Goal: Task Accomplishment & Management: Use online tool/utility

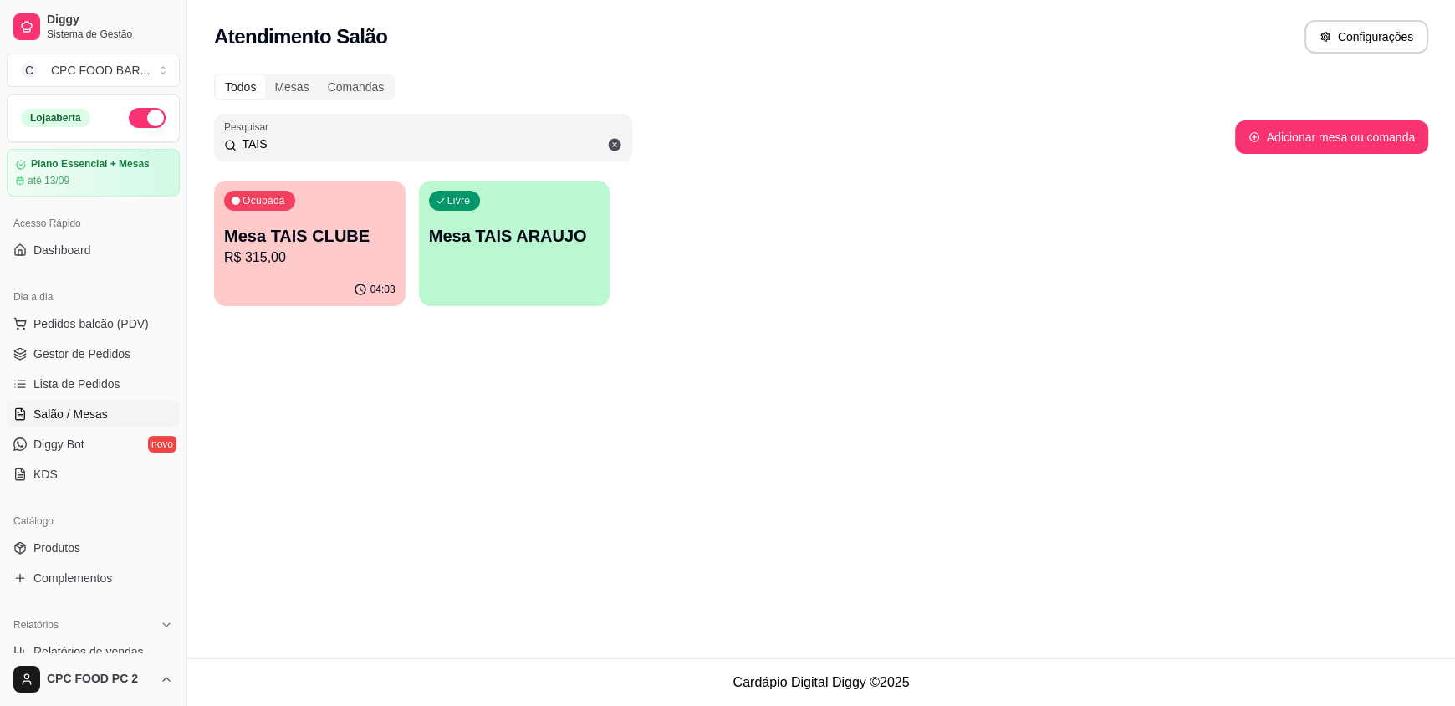
click at [276, 151] on input "TAIS" at bounding box center [430, 144] width 386 height 17
click at [276, 146] on input "TAIS" at bounding box center [430, 144] width 386 height 17
click at [276, 145] on input "TAIS" at bounding box center [430, 144] width 386 height 17
click at [274, 144] on input "TAIS" at bounding box center [430, 144] width 386 height 17
type input "5040"
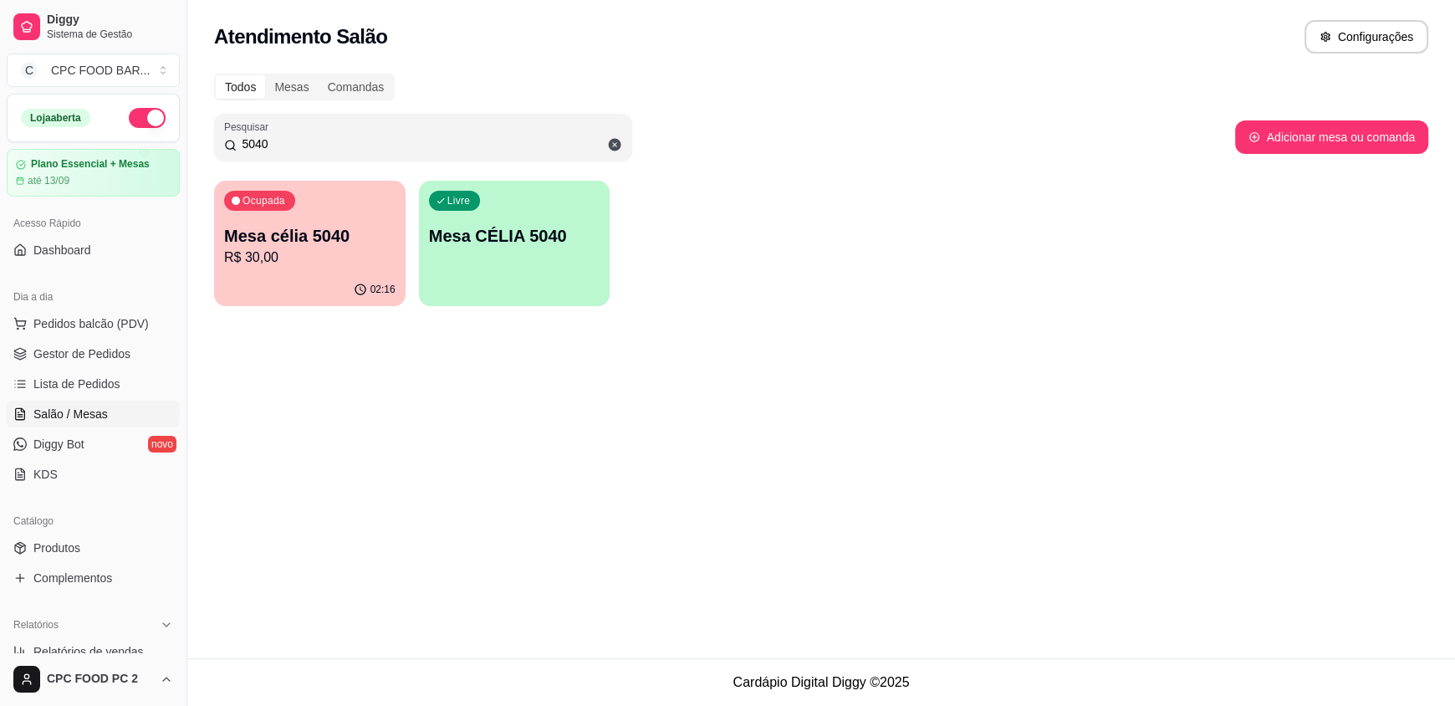
click at [345, 241] on p "Mesa célia 5040" at bounding box center [309, 235] width 171 height 23
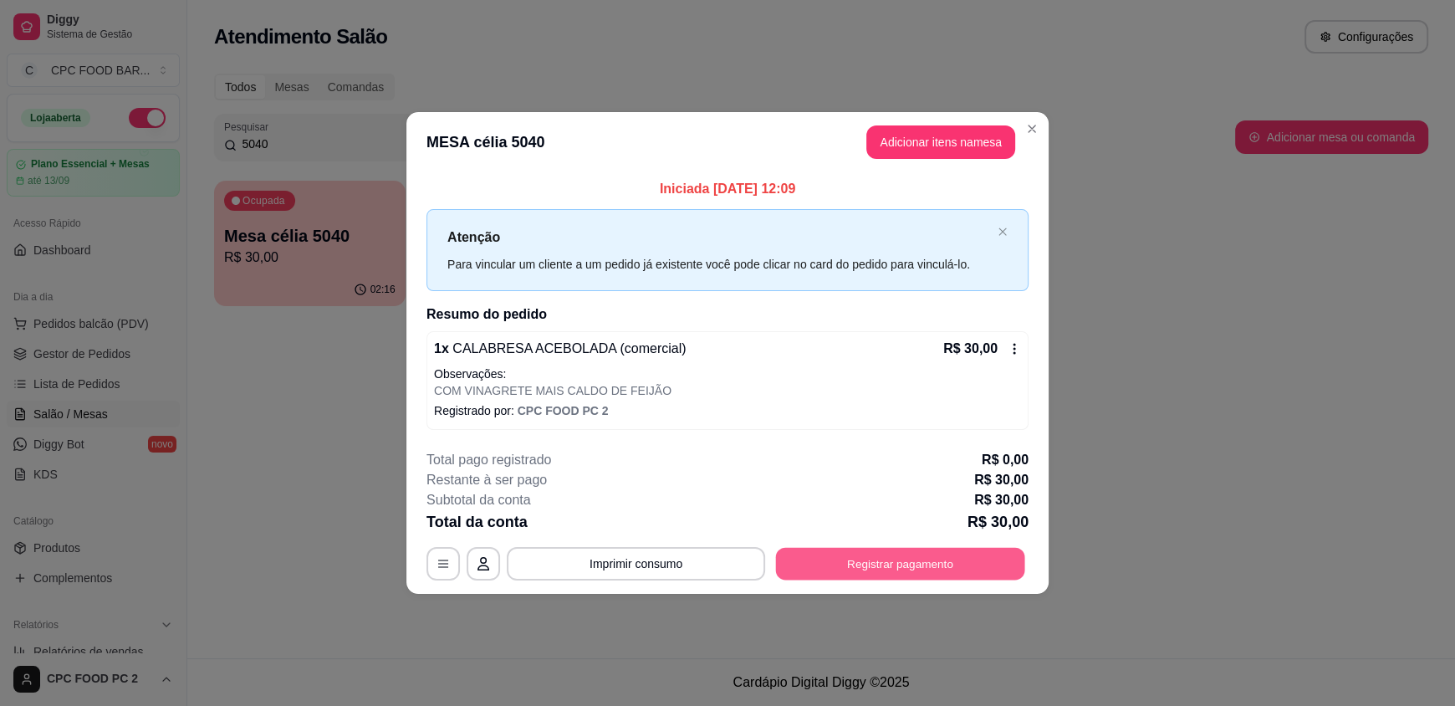
click at [831, 567] on button "Registrar pagamento" at bounding box center [900, 563] width 249 height 33
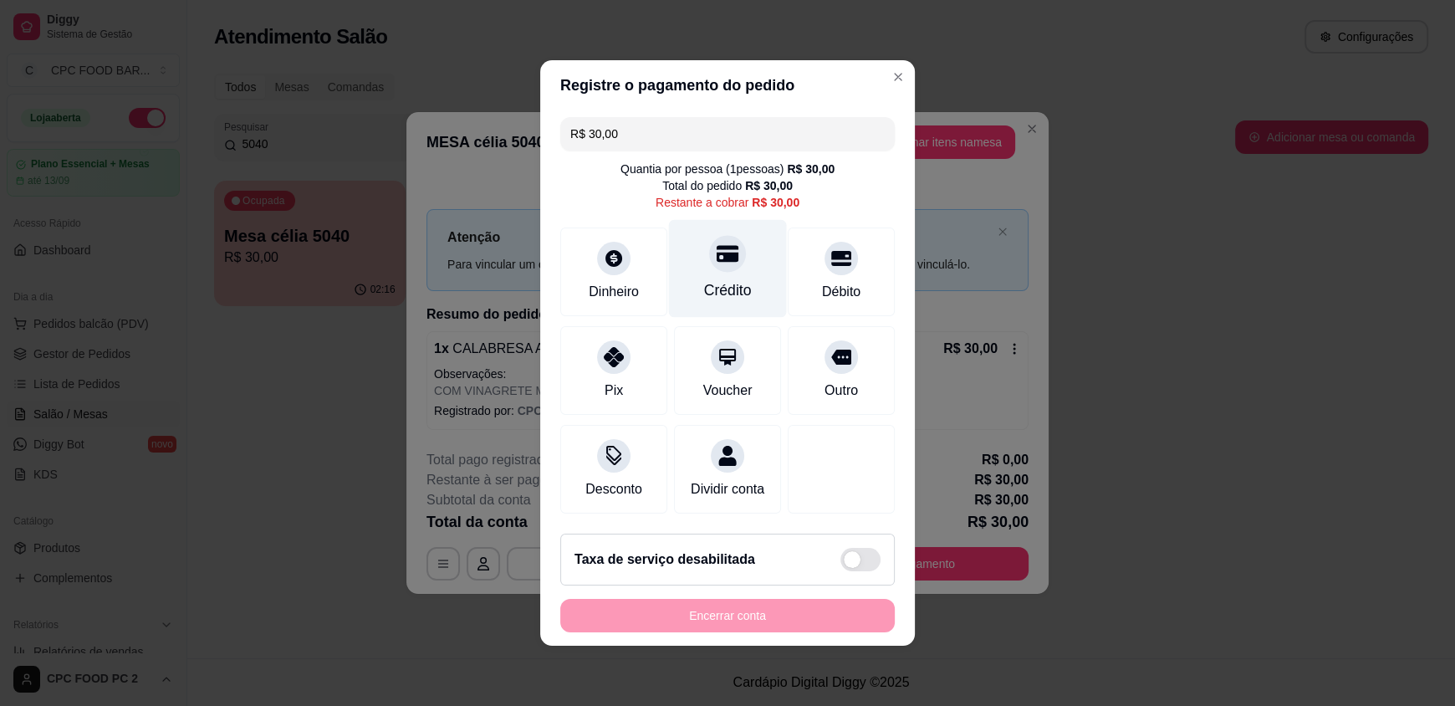
click at [722, 281] on div "Crédito" at bounding box center [728, 290] width 48 height 22
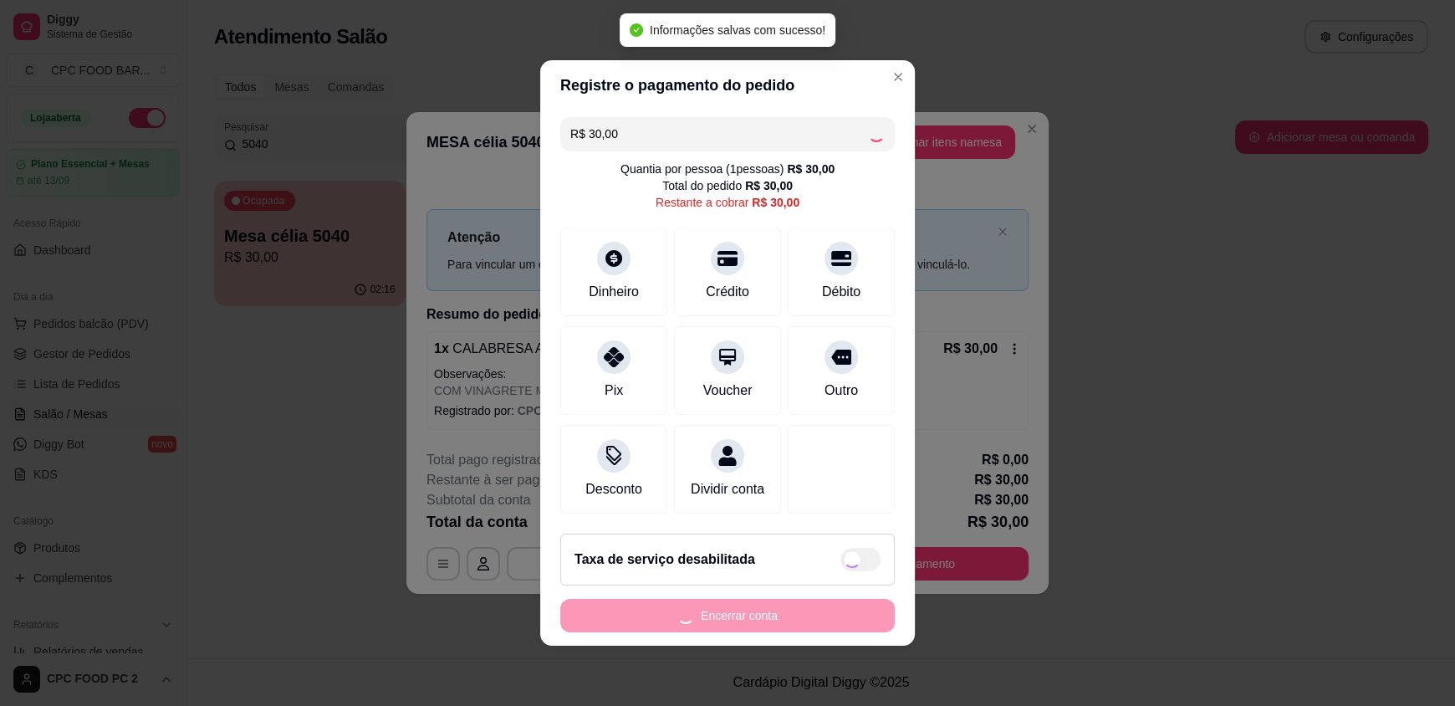
type input "R$ 0,00"
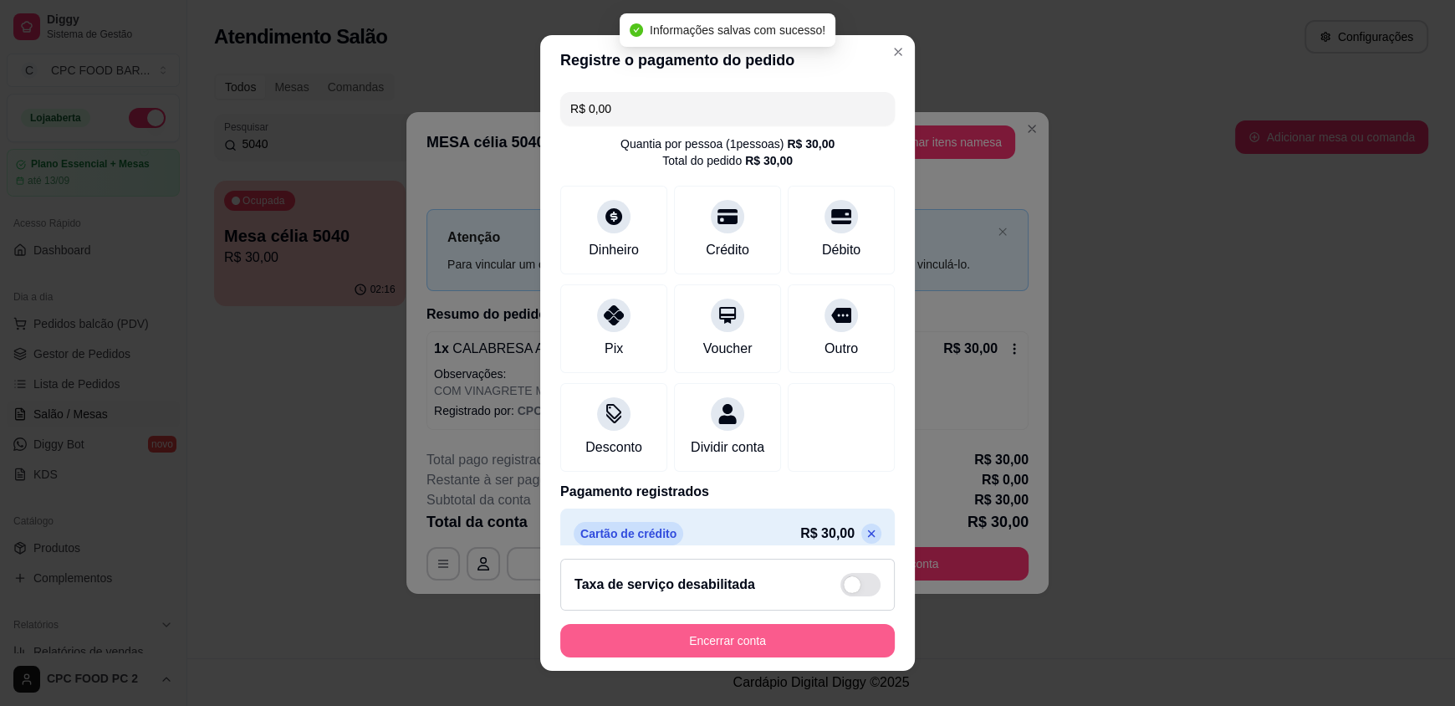
click at [643, 642] on button "Encerrar conta" at bounding box center [727, 640] width 335 height 33
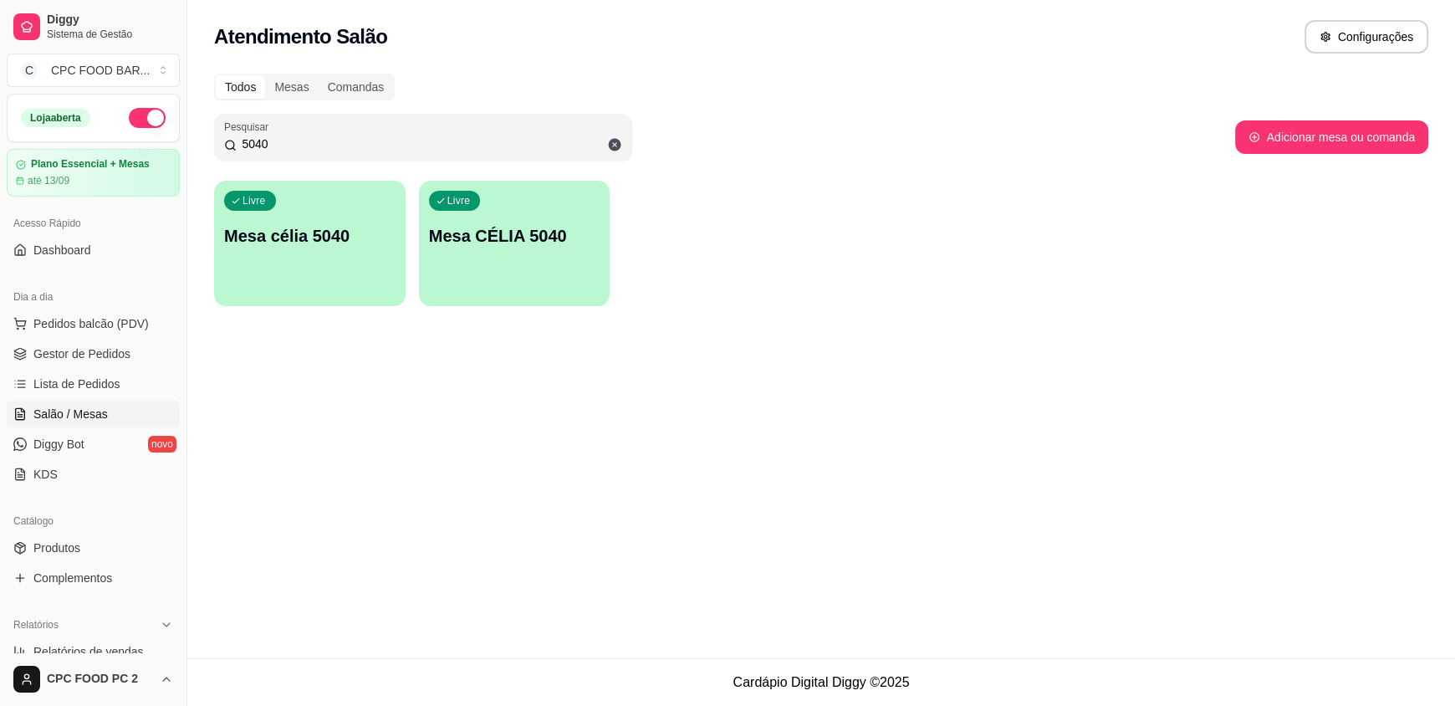
click at [299, 139] on input "5040" at bounding box center [430, 144] width 386 height 17
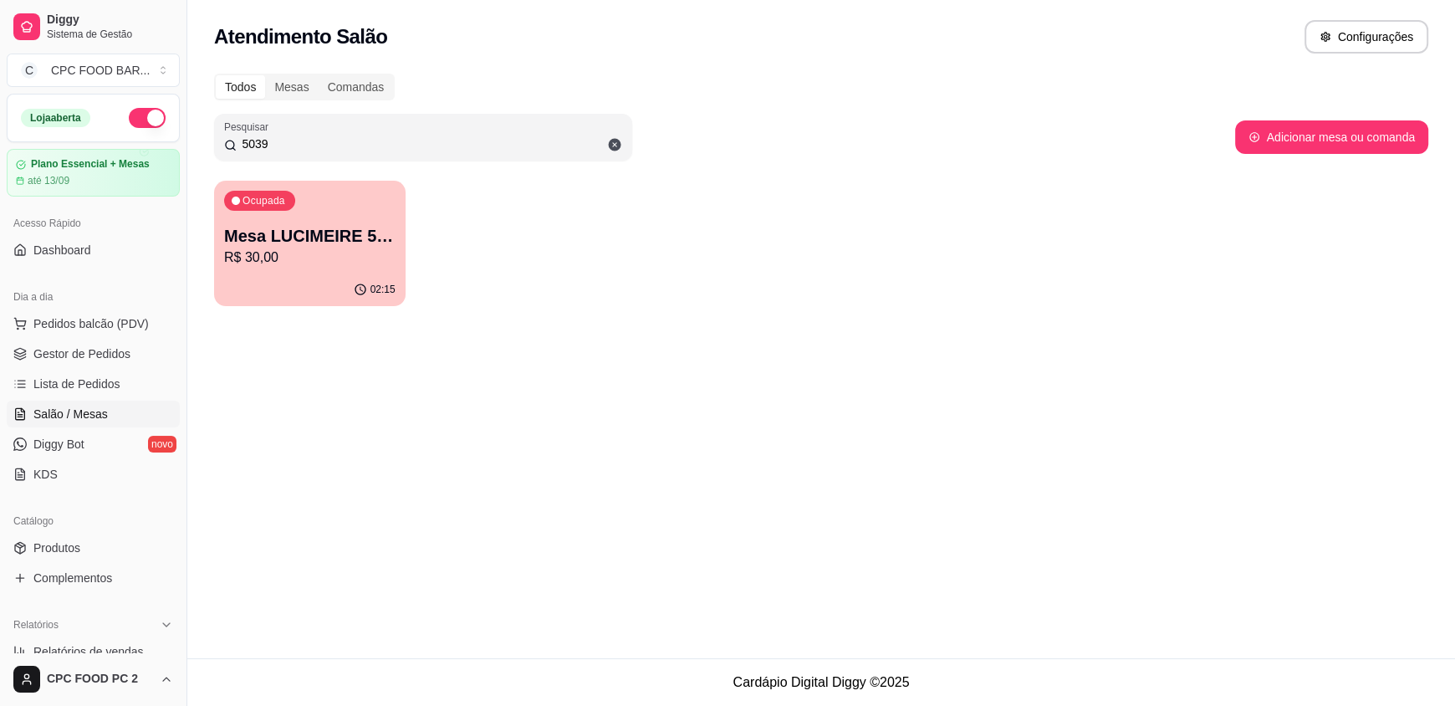
type input "5039"
click at [294, 244] on p "Mesa LUCIMEIRE 5039" at bounding box center [309, 235] width 171 height 23
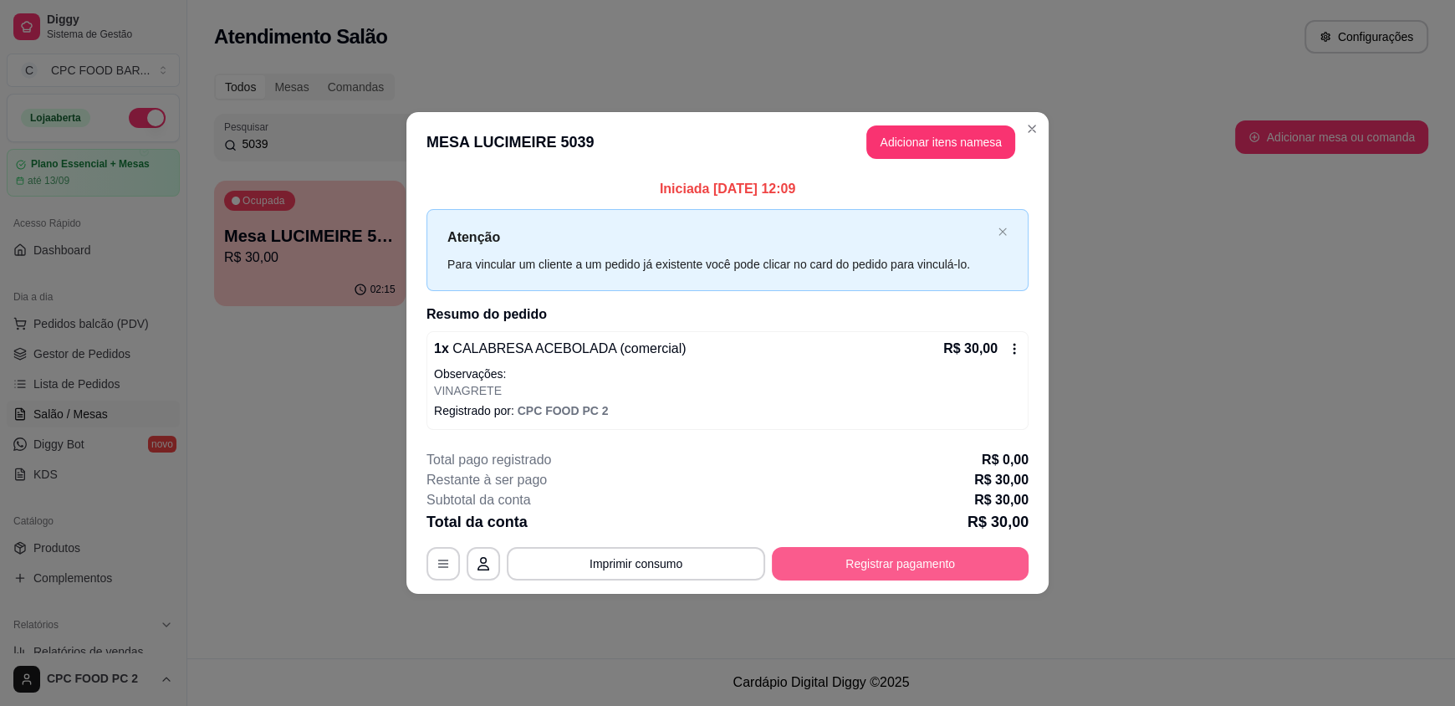
click at [959, 565] on button "Registrar pagamento" at bounding box center [900, 563] width 257 height 33
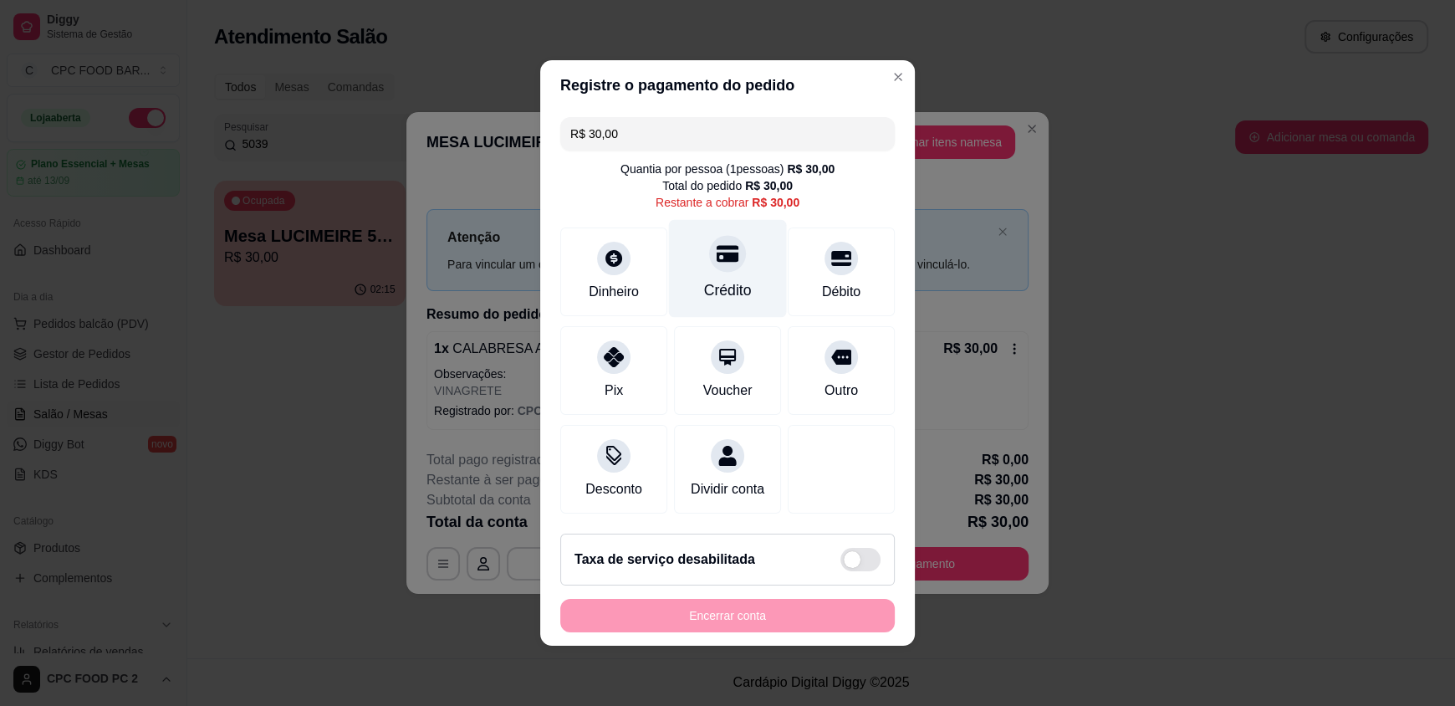
click at [719, 235] on div at bounding box center [727, 253] width 37 height 37
type input "R$ 0,00"
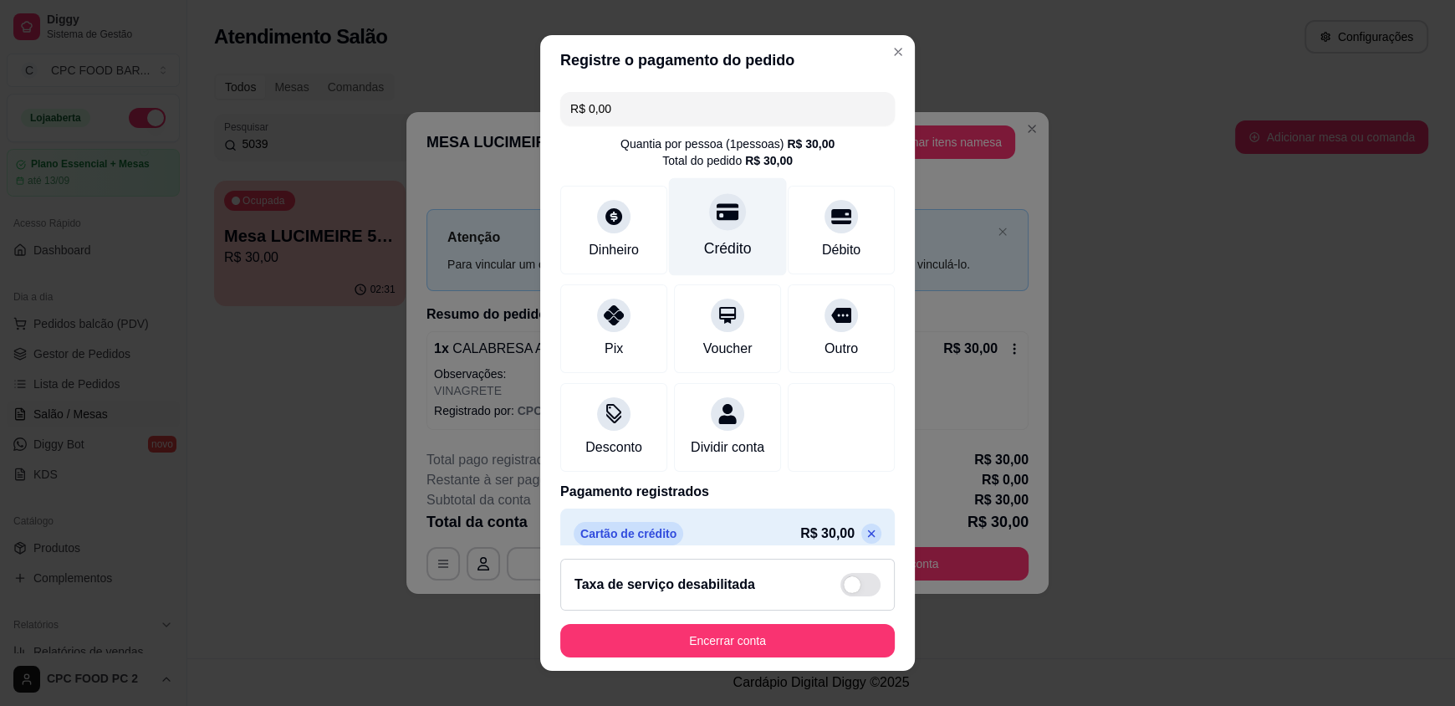
drag, startPoint x: 702, startPoint y: 209, endPoint x: 703, endPoint y: 240, distance: 31.0
click at [717, 209] on icon at bounding box center [728, 212] width 22 height 22
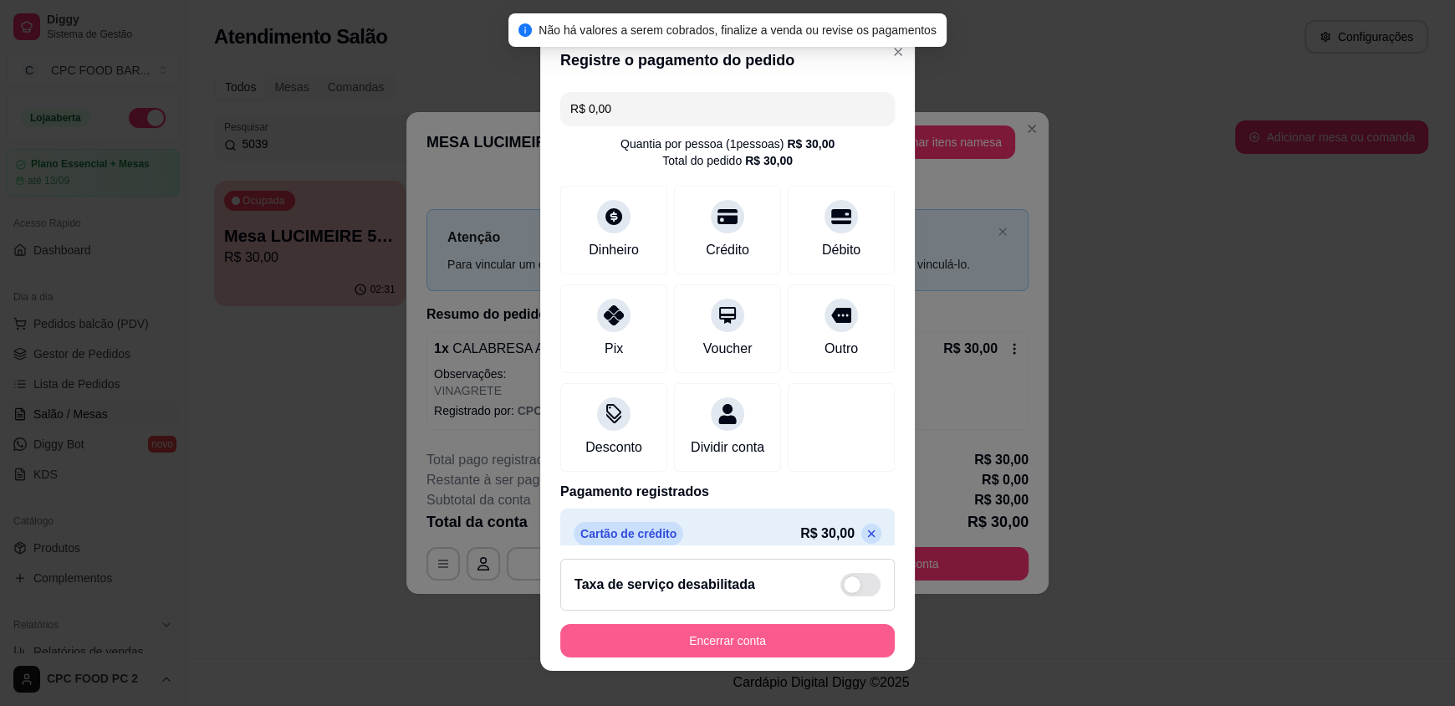
click at [695, 642] on button "Encerrar conta" at bounding box center [727, 640] width 335 height 33
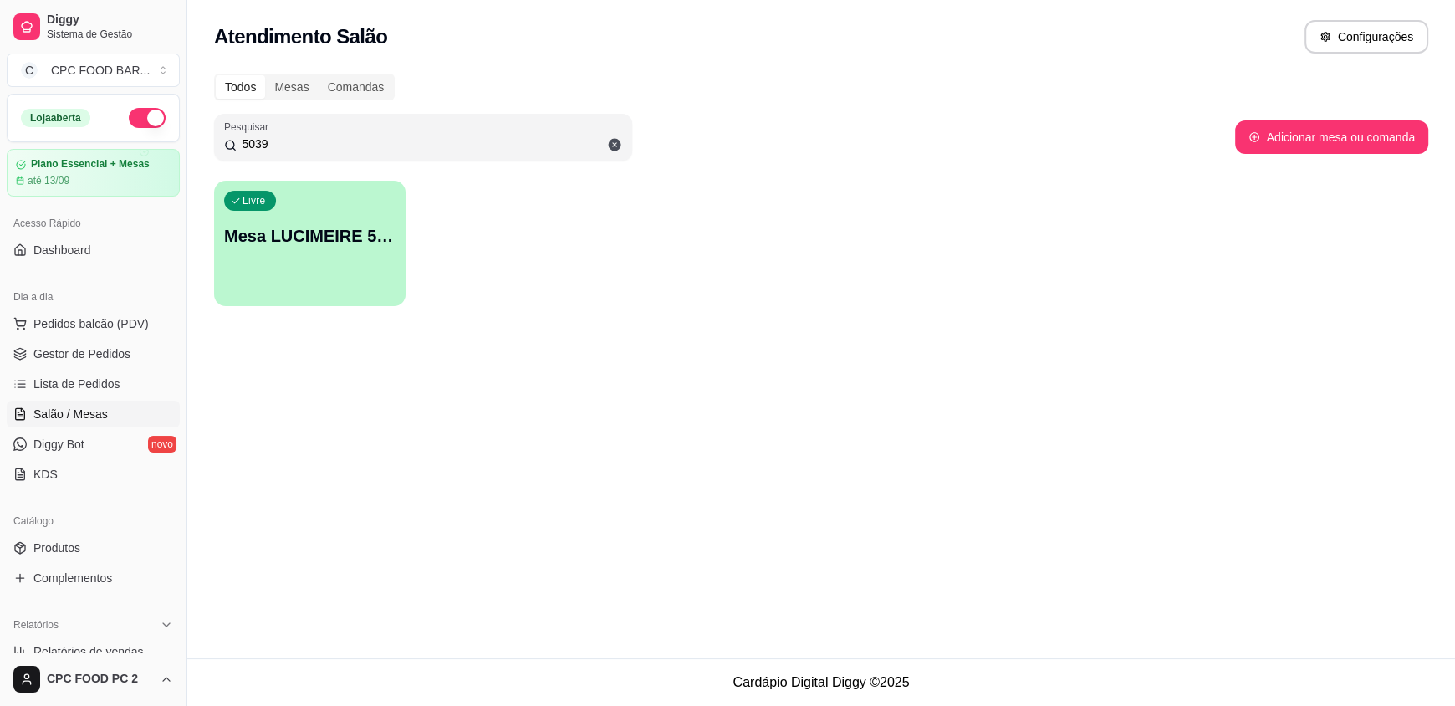
drag, startPoint x: 273, startPoint y: 144, endPoint x: 165, endPoint y: 113, distance: 112.3
click at [172, 122] on div "Diggy Sistema de Gestão C CPC FOOD BAR ... Loja aberta Plano Essencial + Mesas …" at bounding box center [727, 353] width 1455 height 706
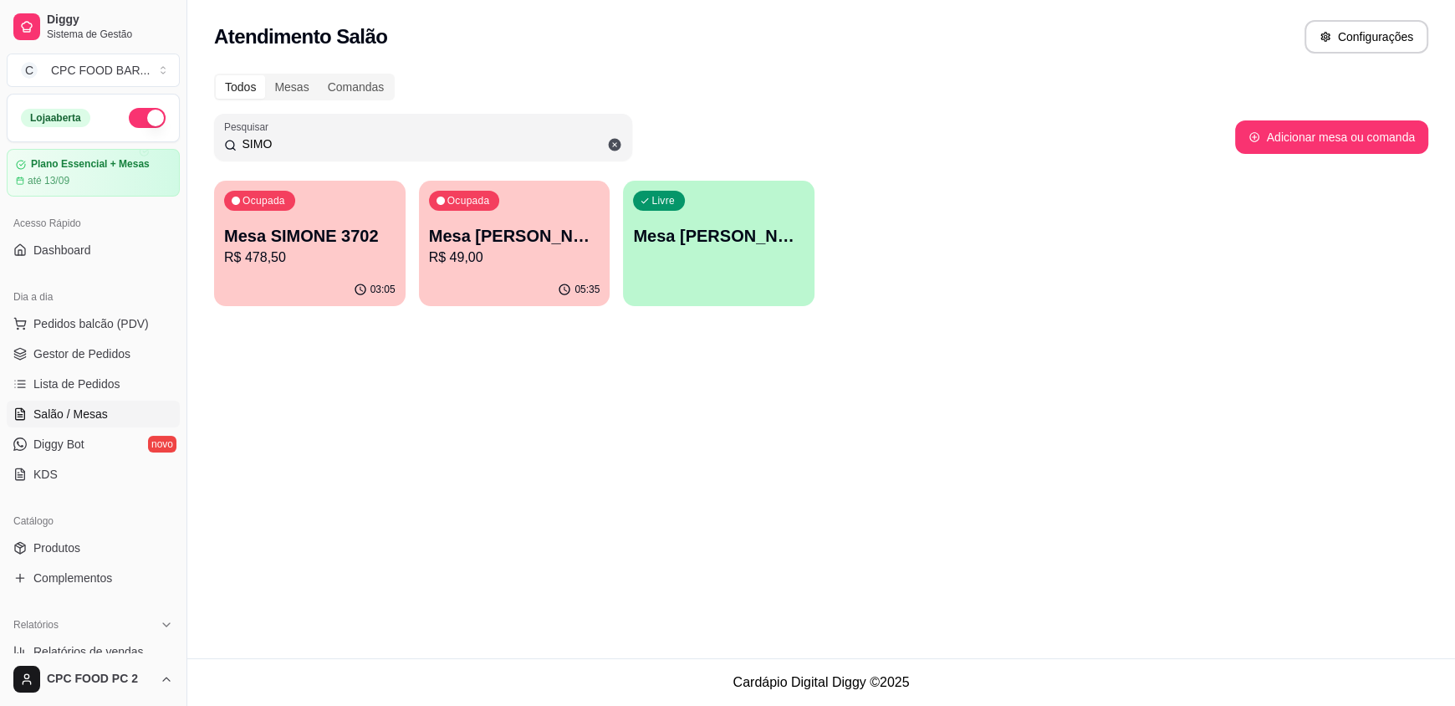
type input "SIMO"
click at [332, 248] on p "R$ 478,50" at bounding box center [309, 258] width 171 height 20
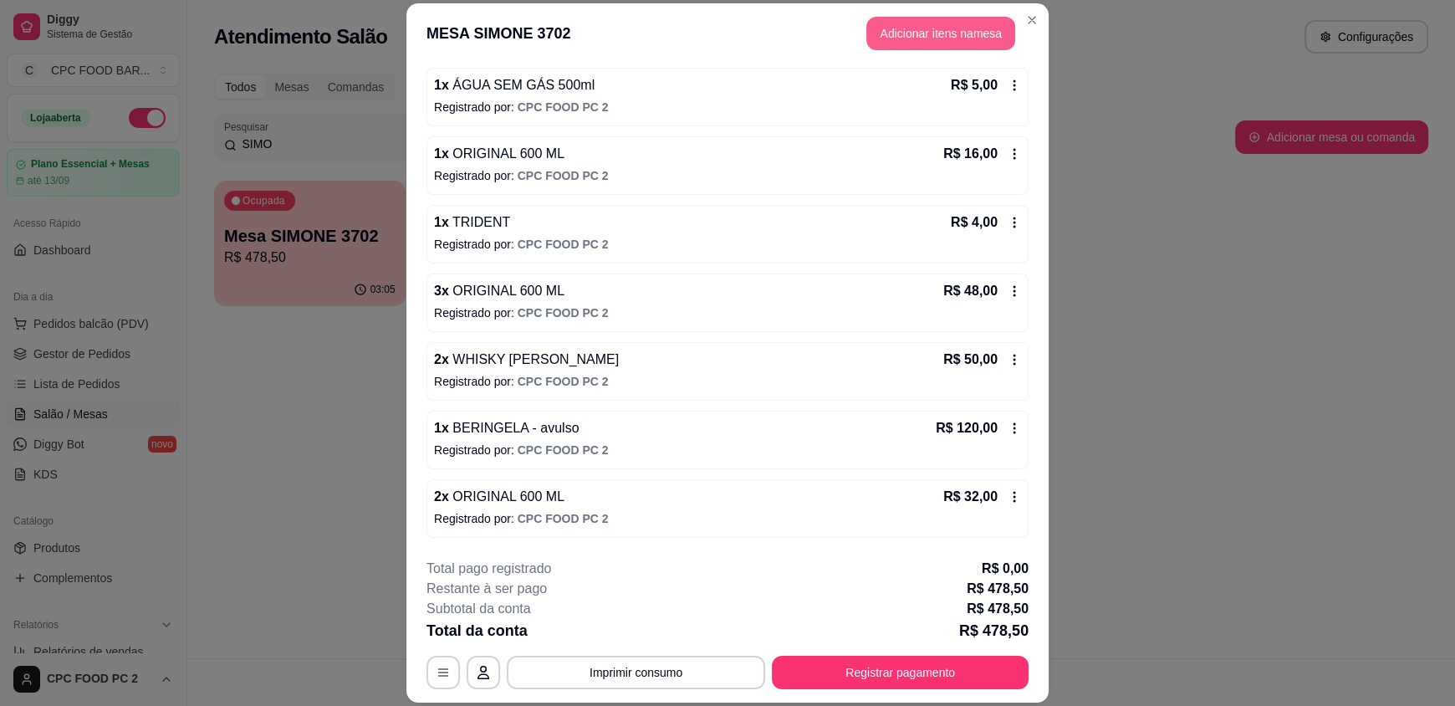
click at [916, 25] on button "Adicionar itens na mesa" at bounding box center [941, 33] width 149 height 33
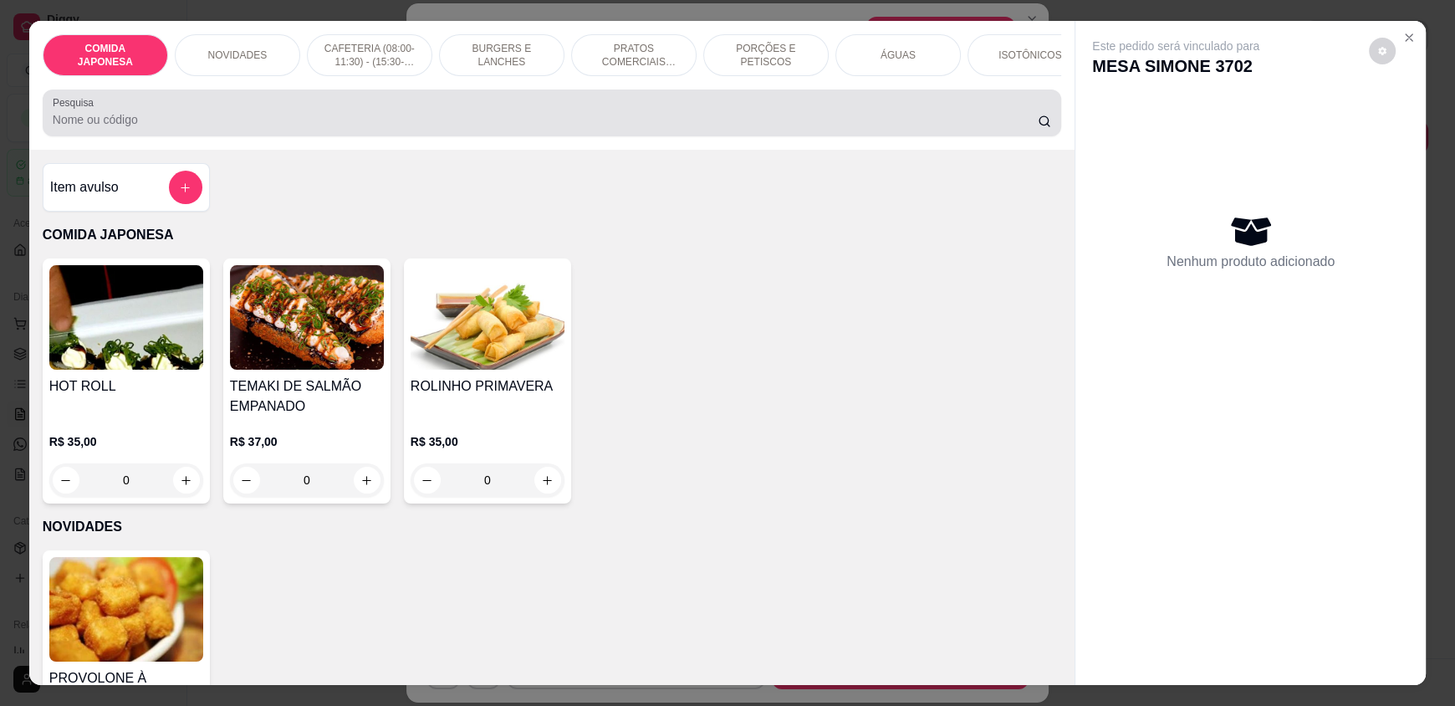
click at [194, 120] on div at bounding box center [552, 112] width 999 height 33
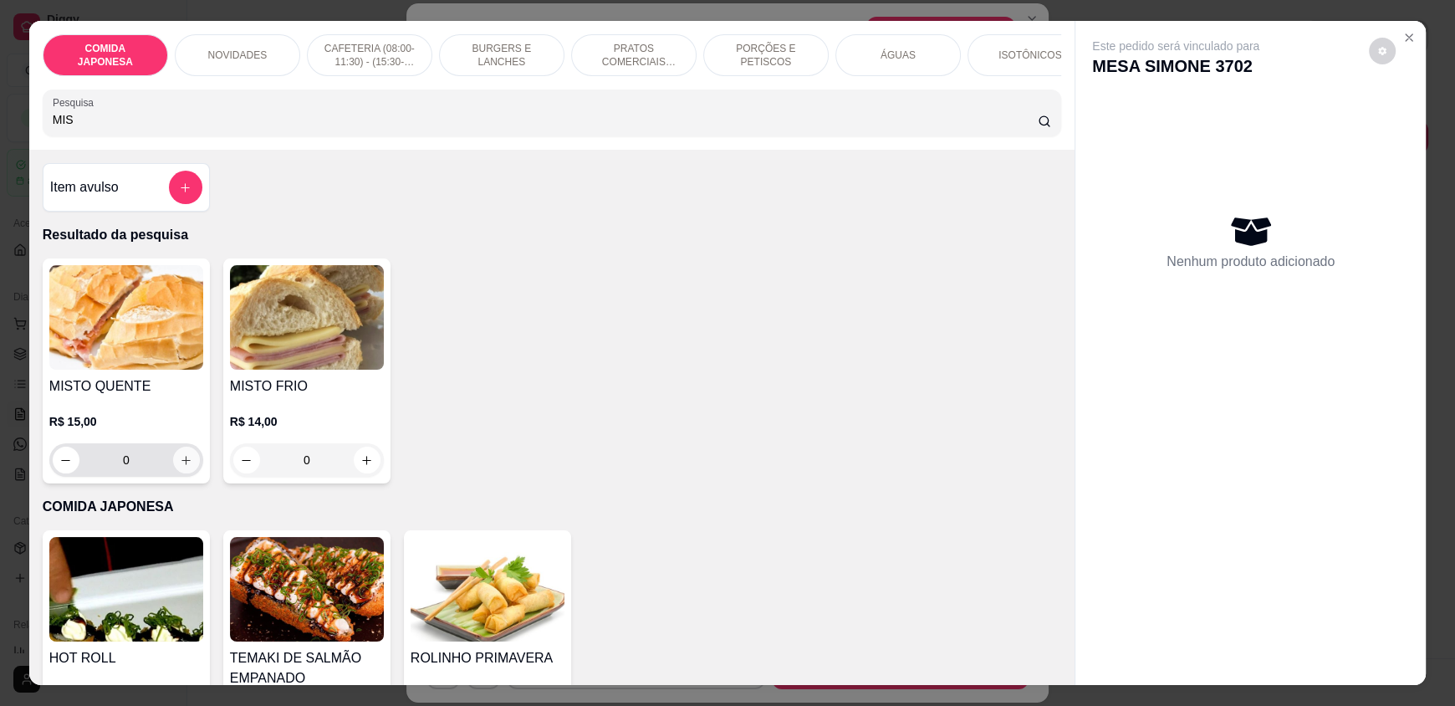
type input "MIS"
click at [185, 467] on icon "increase-product-quantity" at bounding box center [187, 460] width 13 height 13
type input "1"
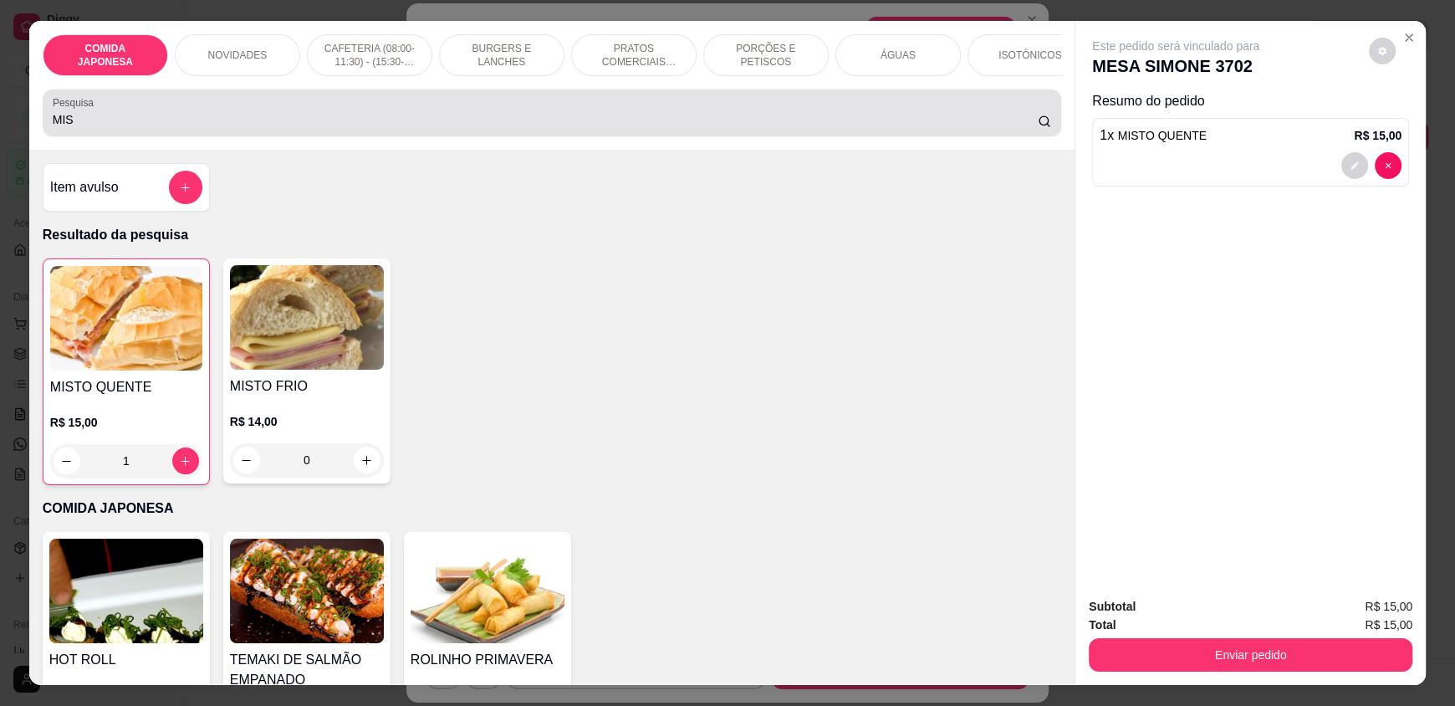
click at [161, 128] on input "MIS" at bounding box center [546, 119] width 986 height 17
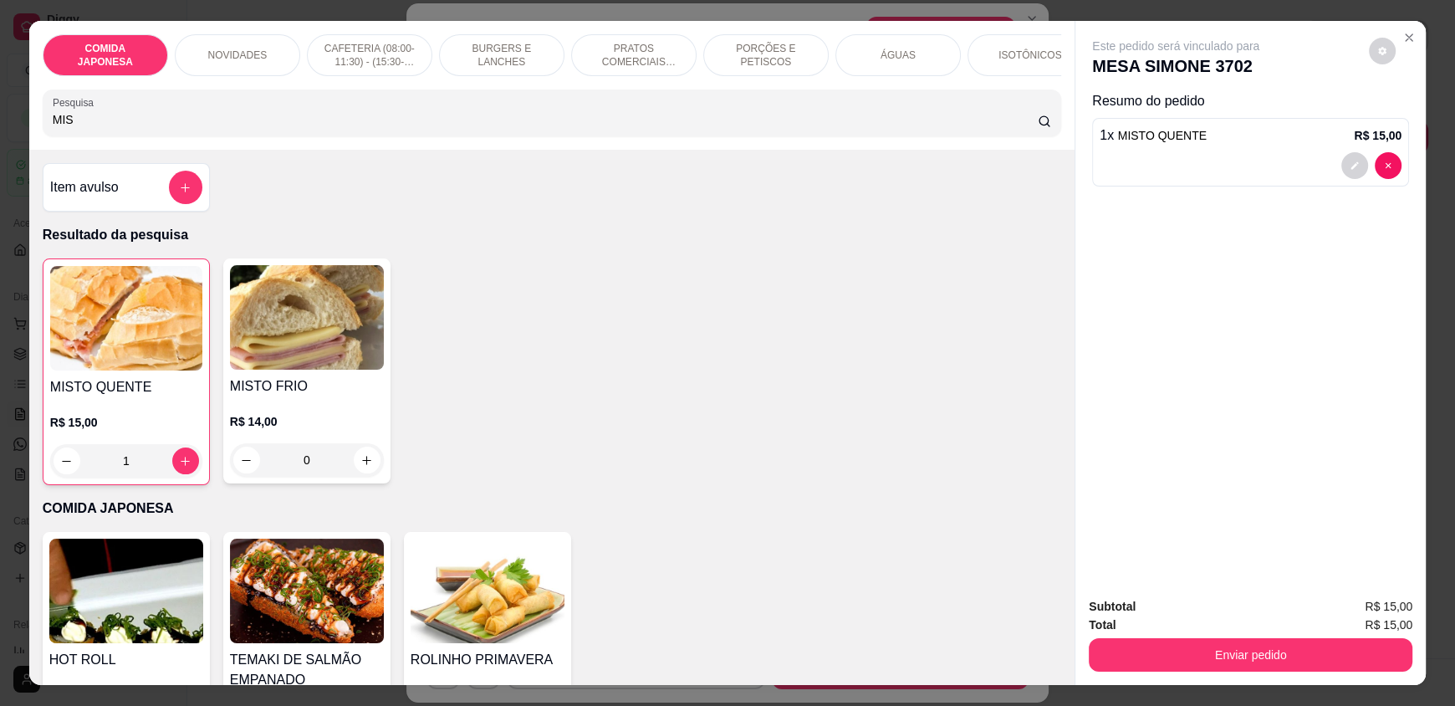
click at [161, 128] on input "MIS" at bounding box center [546, 119] width 986 height 17
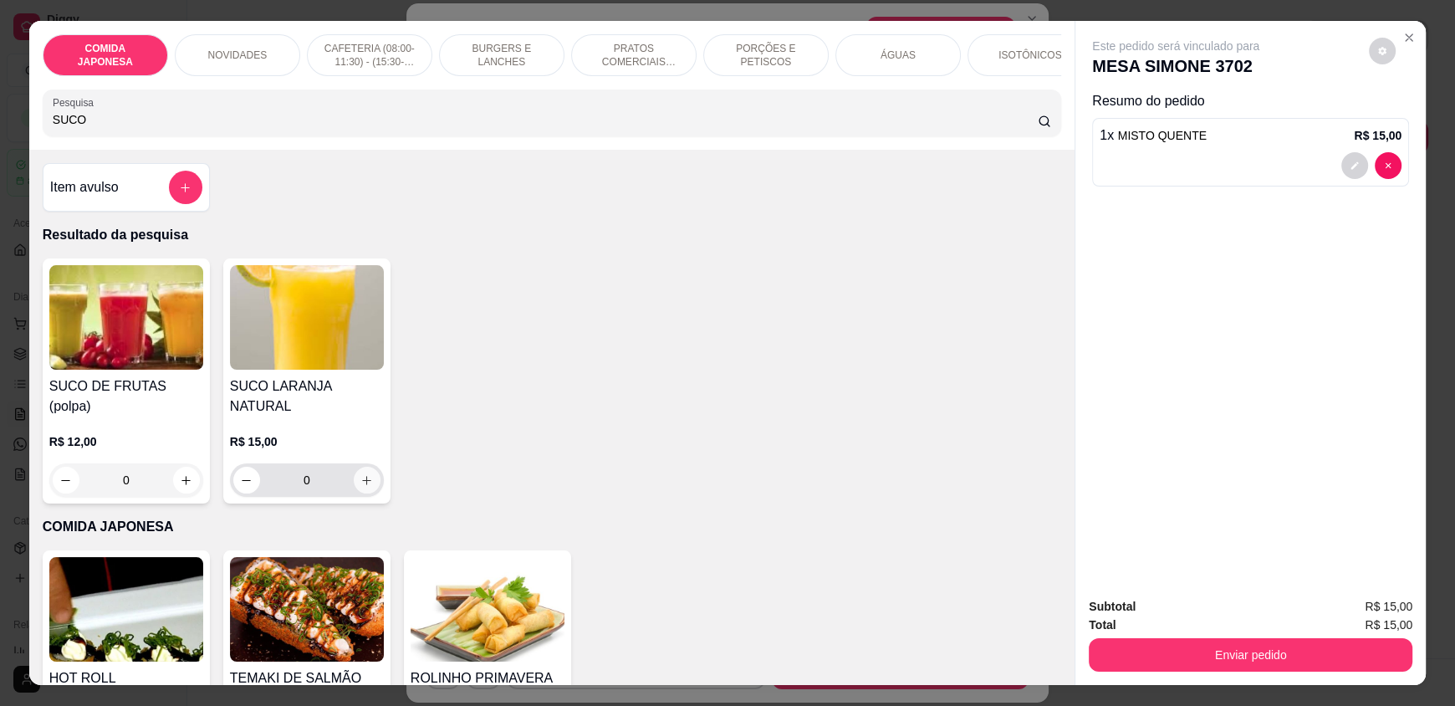
type input "SUCO"
click at [364, 474] on icon "increase-product-quantity" at bounding box center [367, 480] width 13 height 13
type input "1"
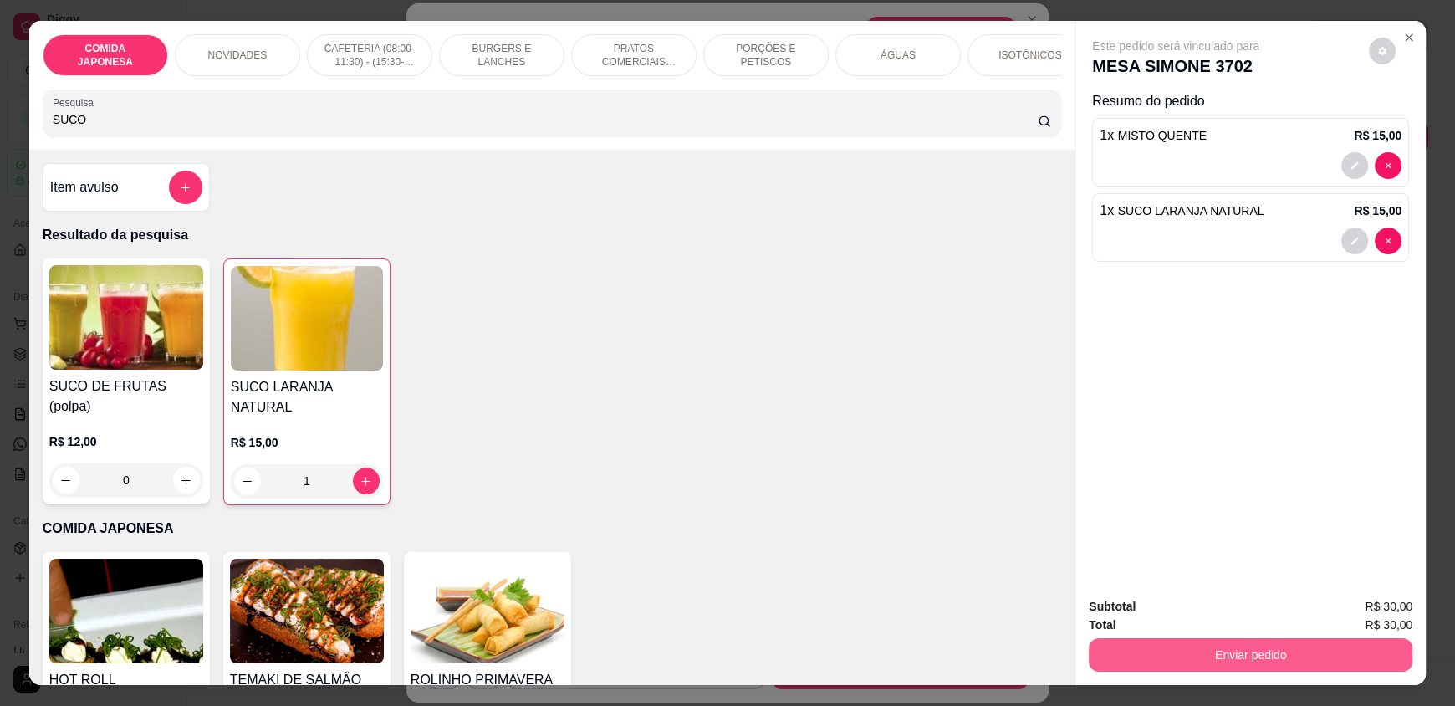
click at [1123, 647] on button "Enviar pedido" at bounding box center [1251, 654] width 324 height 33
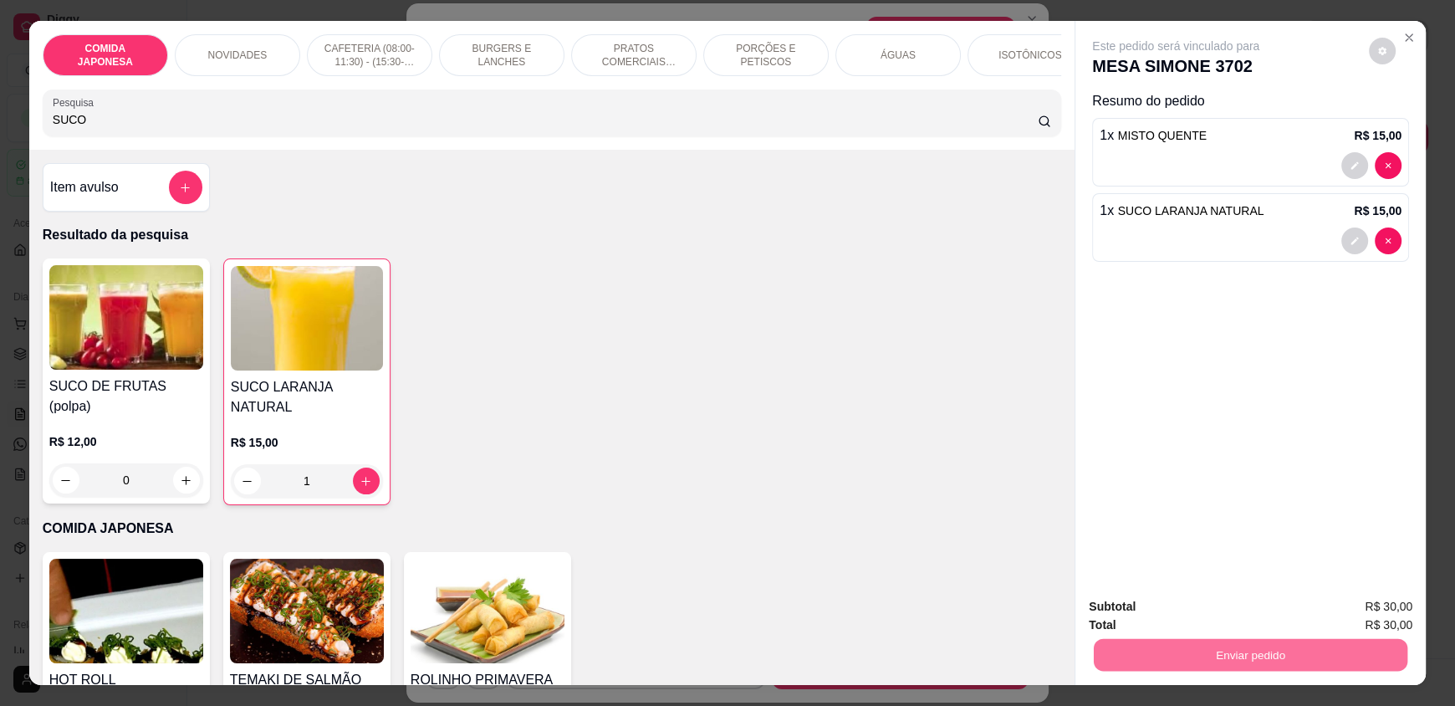
click at [1130, 619] on button "Não registrar e enviar pedido" at bounding box center [1195, 614] width 174 height 32
